Goal: Navigation & Orientation: Find specific page/section

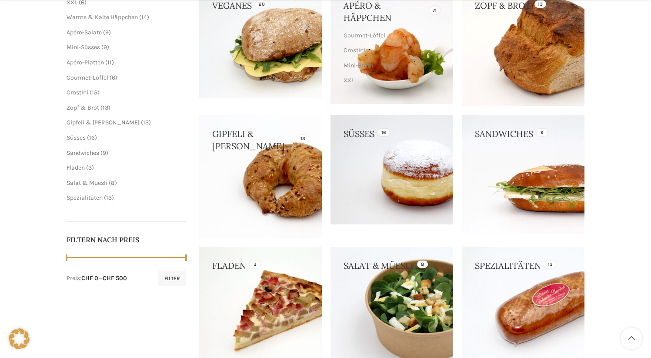
scroll to position [187, 0]
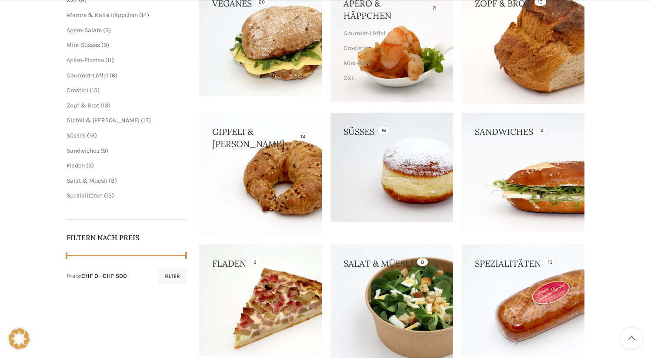
click at [500, 135] on link at bounding box center [523, 172] width 123 height 118
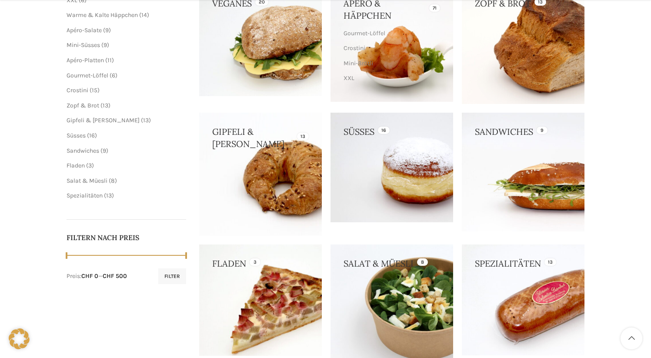
click at [262, 307] on link at bounding box center [260, 300] width 123 height 112
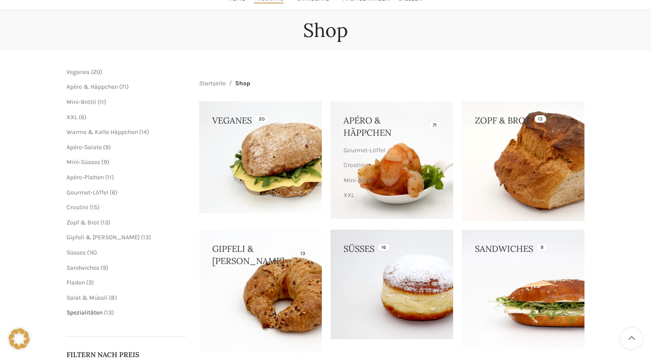
scroll to position [67, 0]
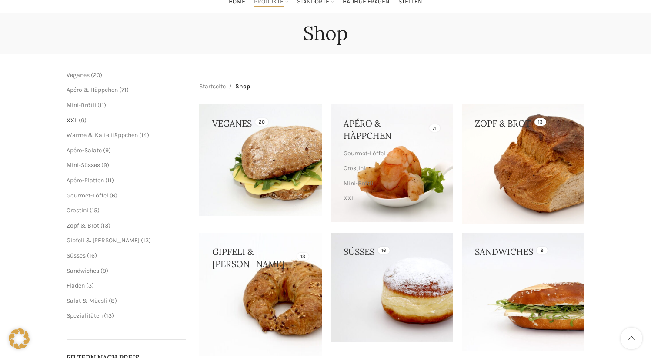
click at [69, 121] on span "XXL" at bounding box center [72, 120] width 11 height 7
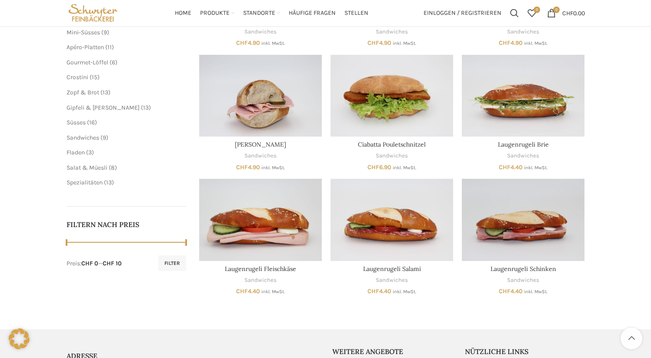
scroll to position [174, 0]
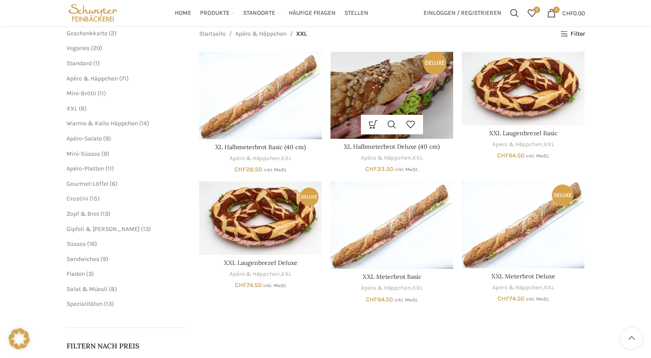
scroll to position [104, 0]
